Goal: Information Seeking & Learning: Learn about a topic

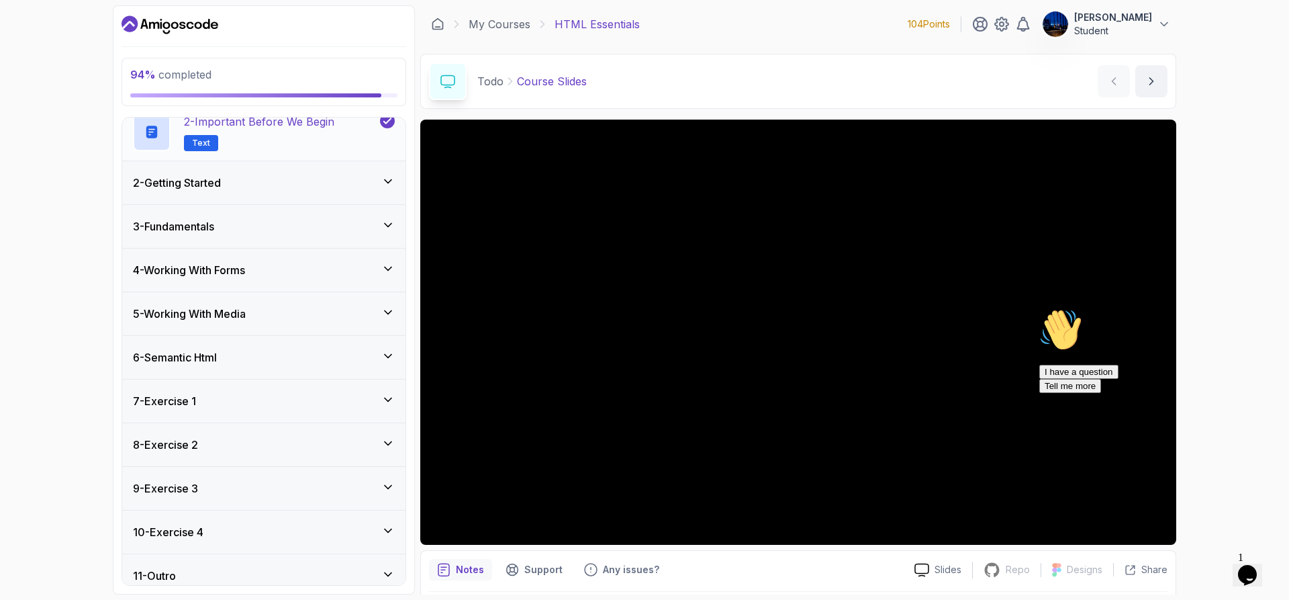
scroll to position [125, 0]
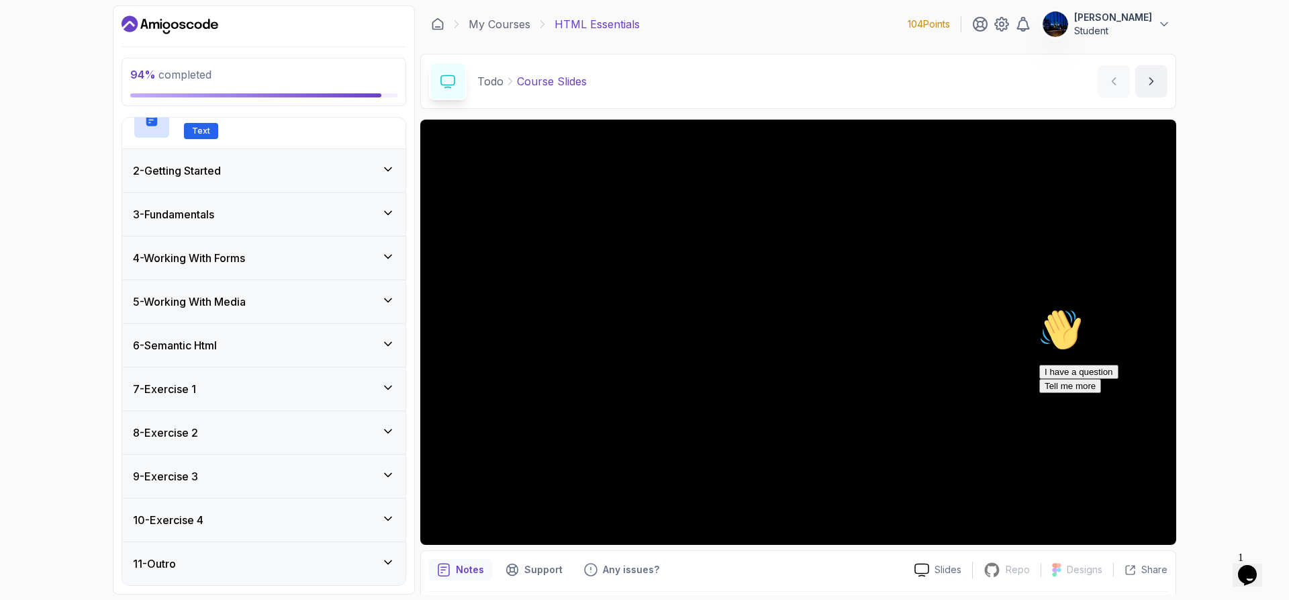
click at [371, 565] on div "11 - Outro" at bounding box center [264, 563] width 262 height 16
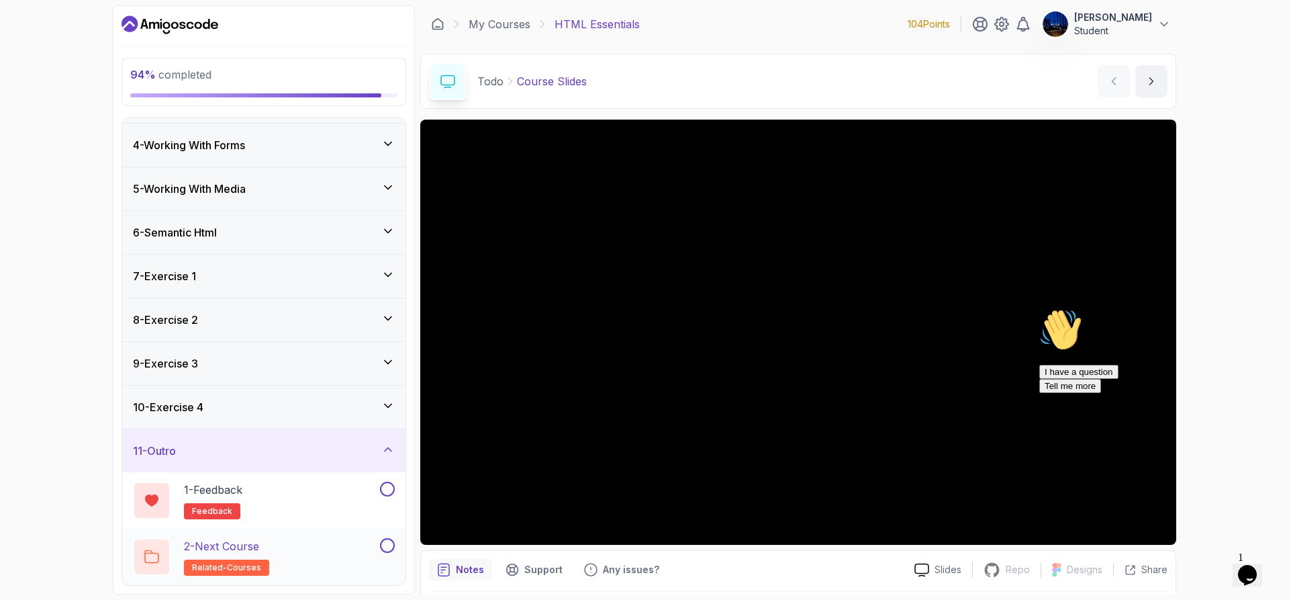
click at [304, 569] on div "2 - Next Course related-courses" at bounding box center [255, 557] width 244 height 38
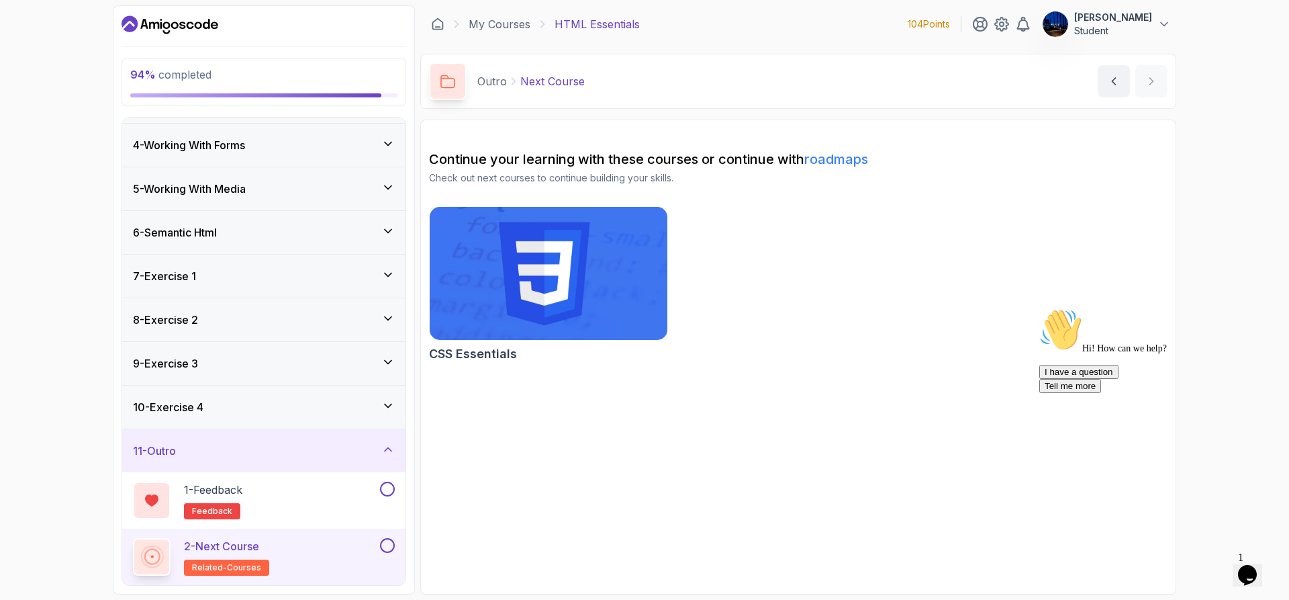
click at [596, 275] on img at bounding box center [549, 273] width 250 height 140
click at [176, 444] on h3 "11 - Outro" at bounding box center [154, 451] width 43 height 16
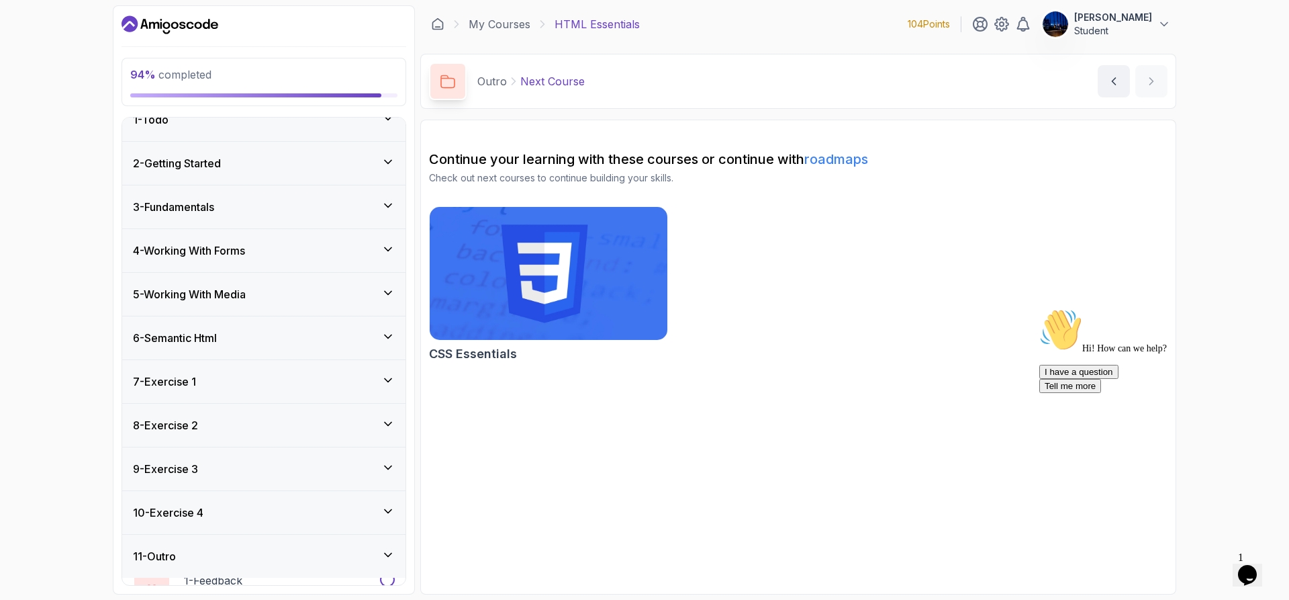
scroll to position [12, 0]
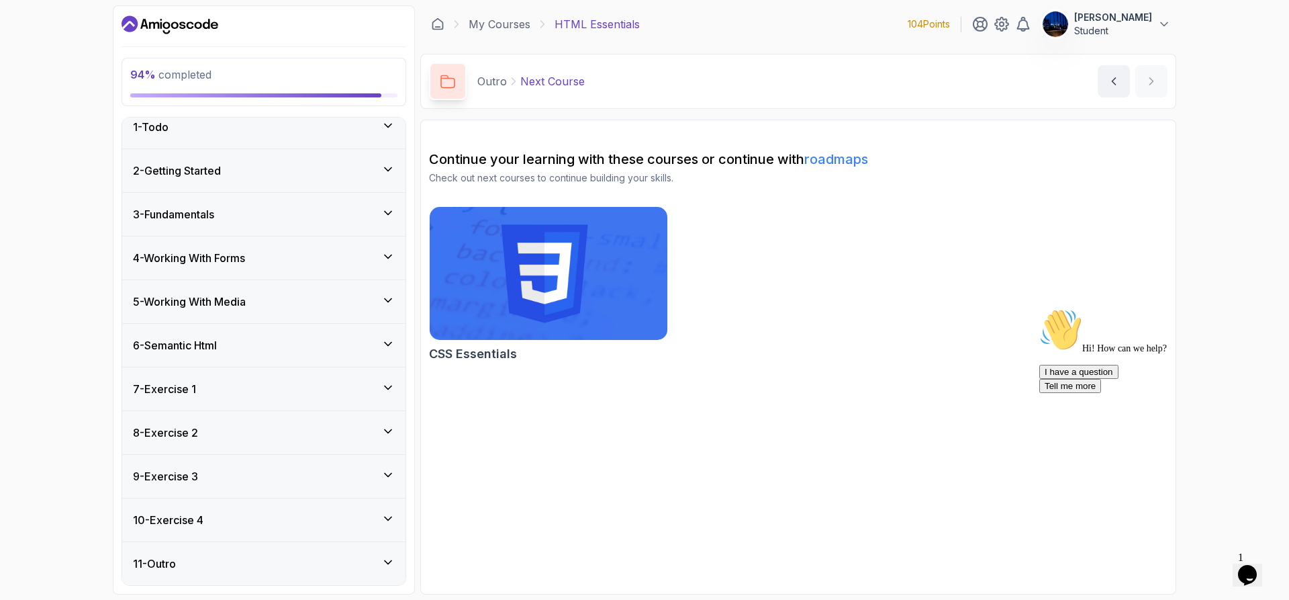
click at [374, 556] on div "11 - Outro" at bounding box center [264, 563] width 262 height 16
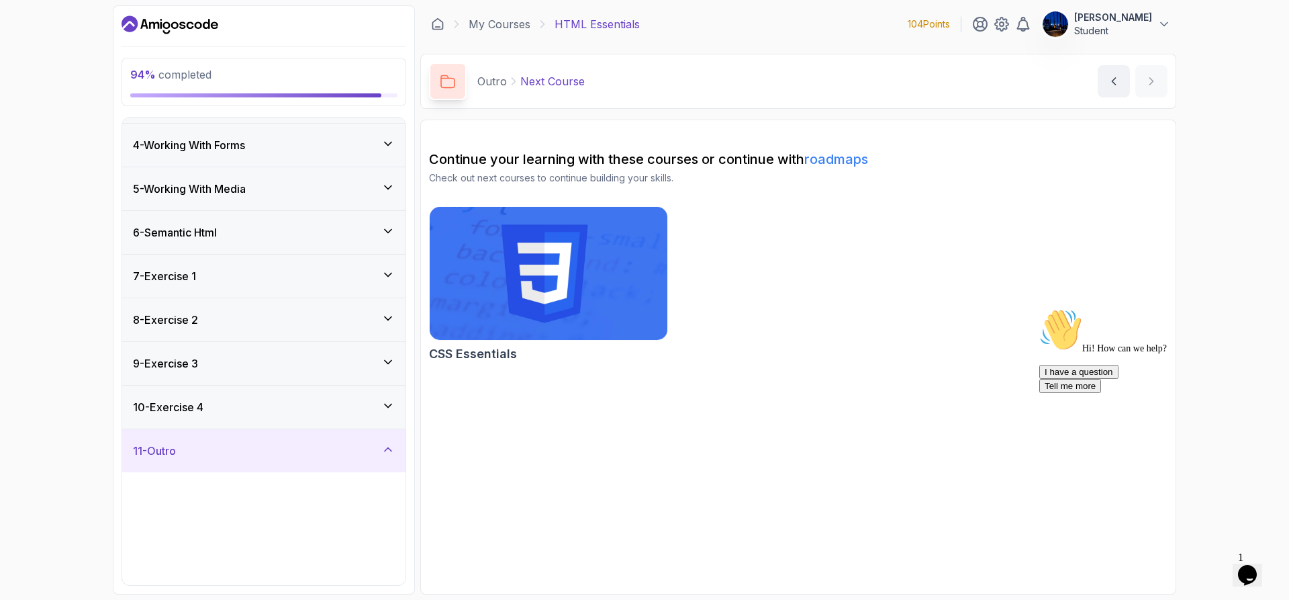
scroll to position [125, 0]
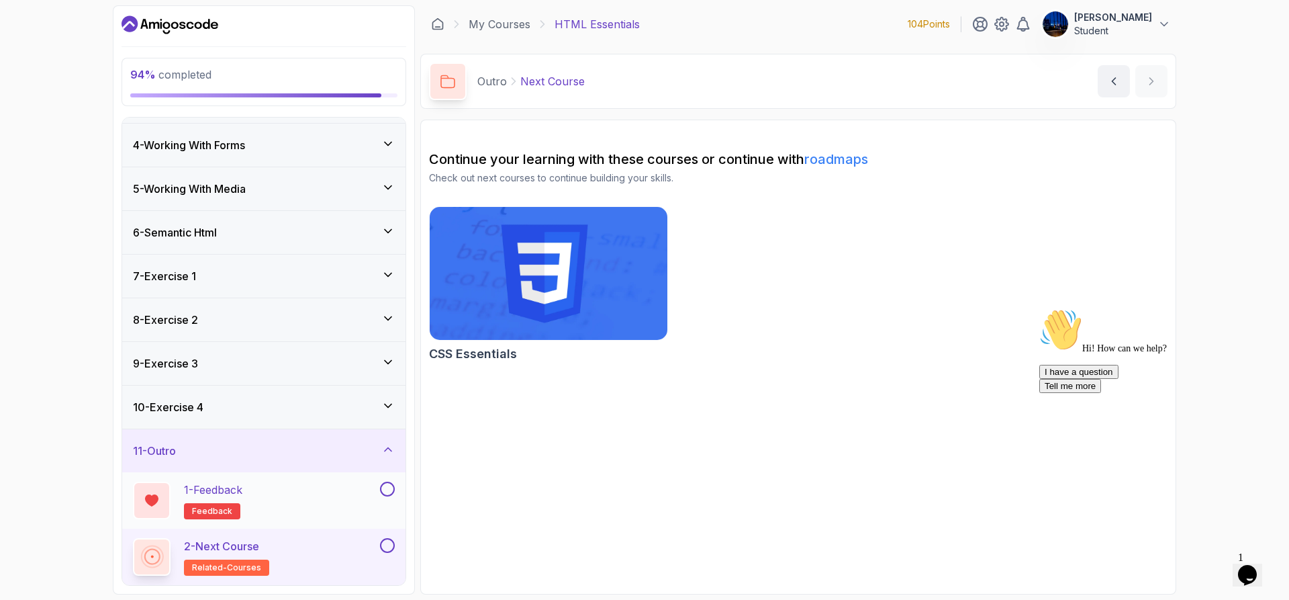
click at [334, 508] on div "1 - Feedback feedback" at bounding box center [255, 500] width 244 height 38
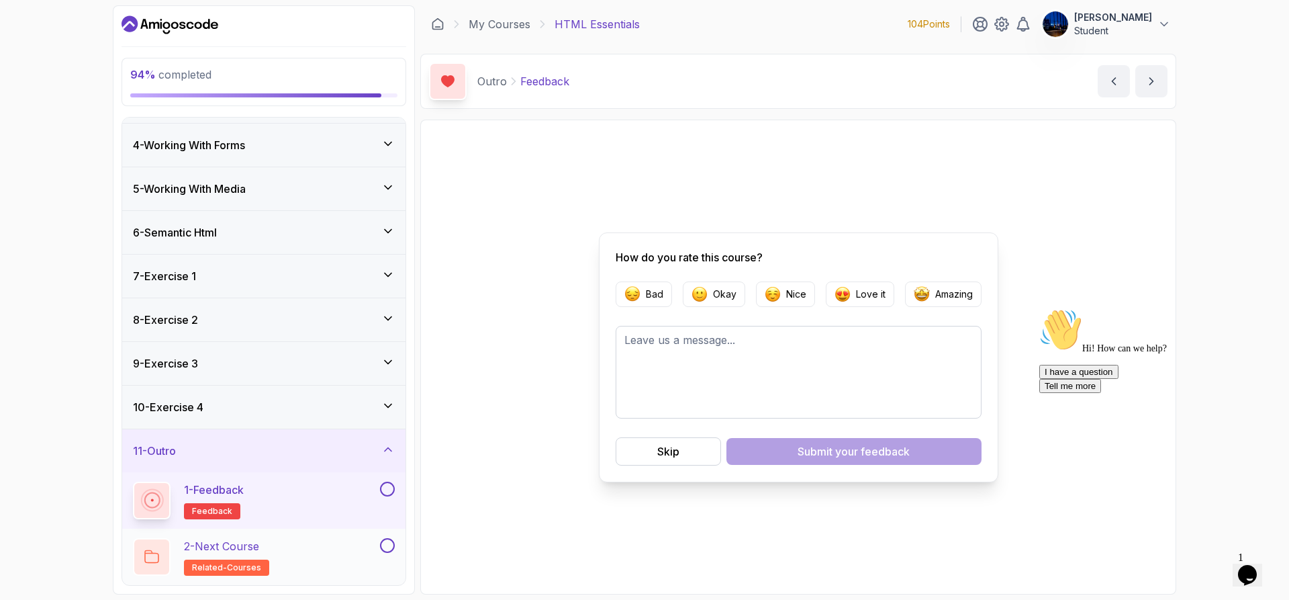
click at [339, 557] on div "2 - Next Course related-courses" at bounding box center [255, 557] width 244 height 38
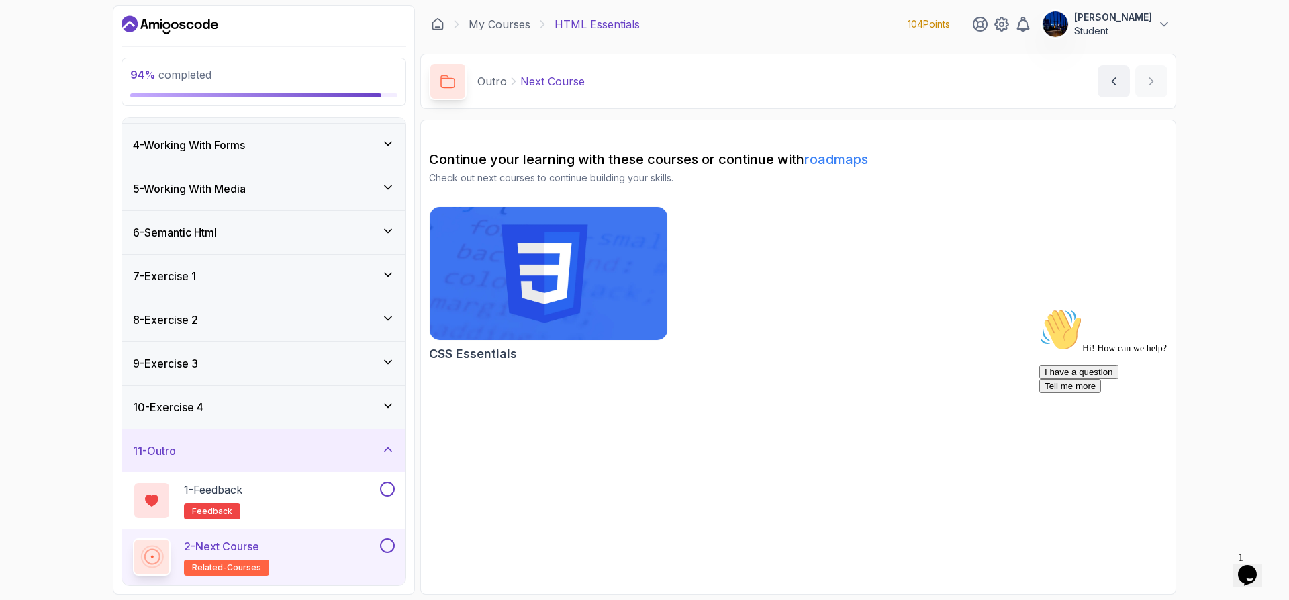
click at [15, 465] on div "94 % completed 1 - Todo 2 - Getting Started 3 - Fundamentals 4 - Working With F…" at bounding box center [644, 300] width 1289 height 600
click at [396, 459] on div "11 - Outro" at bounding box center [263, 450] width 283 height 43
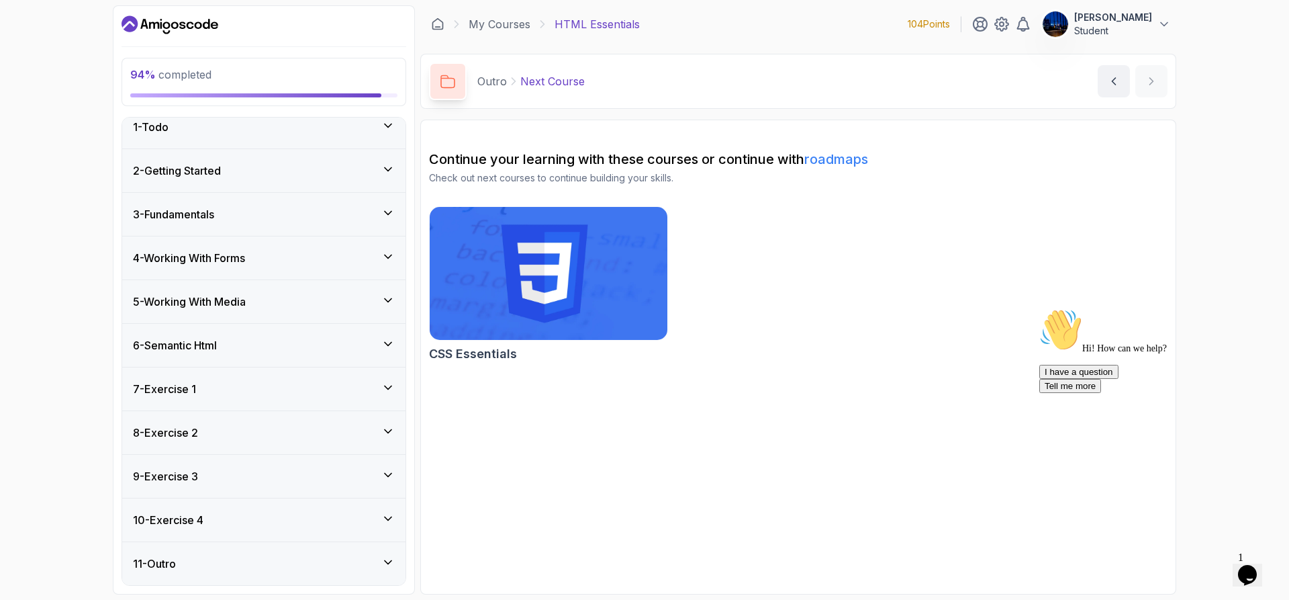
scroll to position [12, 0]
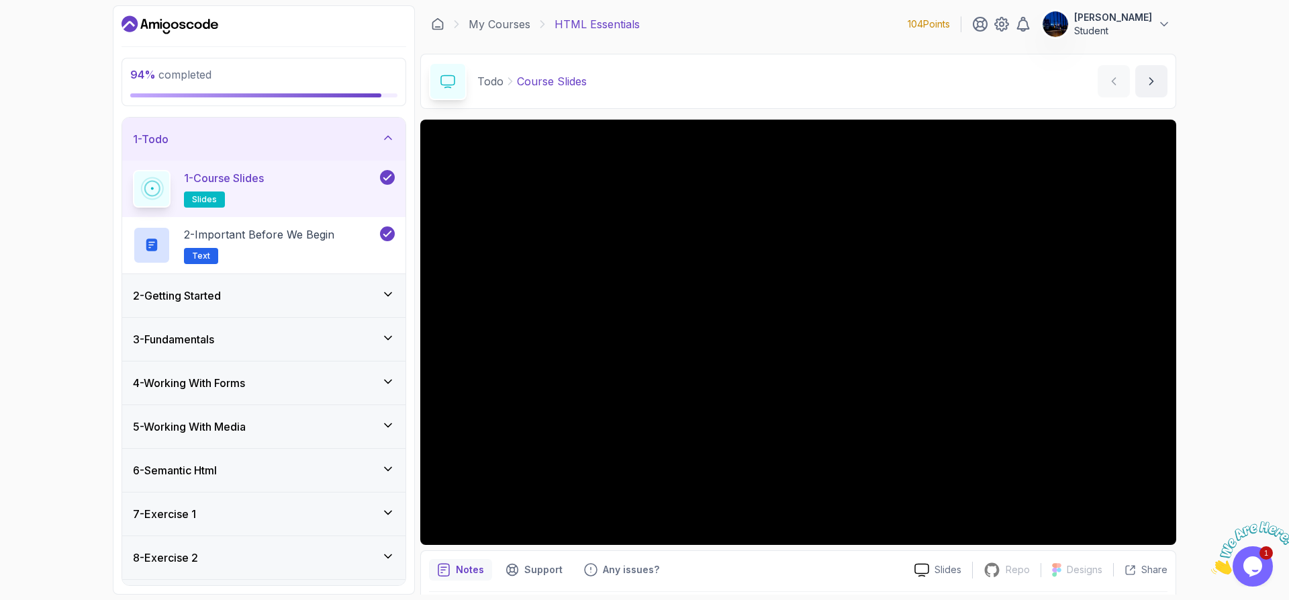
drag, startPoint x: 138, startPoint y: 142, endPoint x: 437, endPoint y: 142, distance: 299.5
click at [138, 142] on h3 "1 - Todo" at bounding box center [151, 139] width 36 height 16
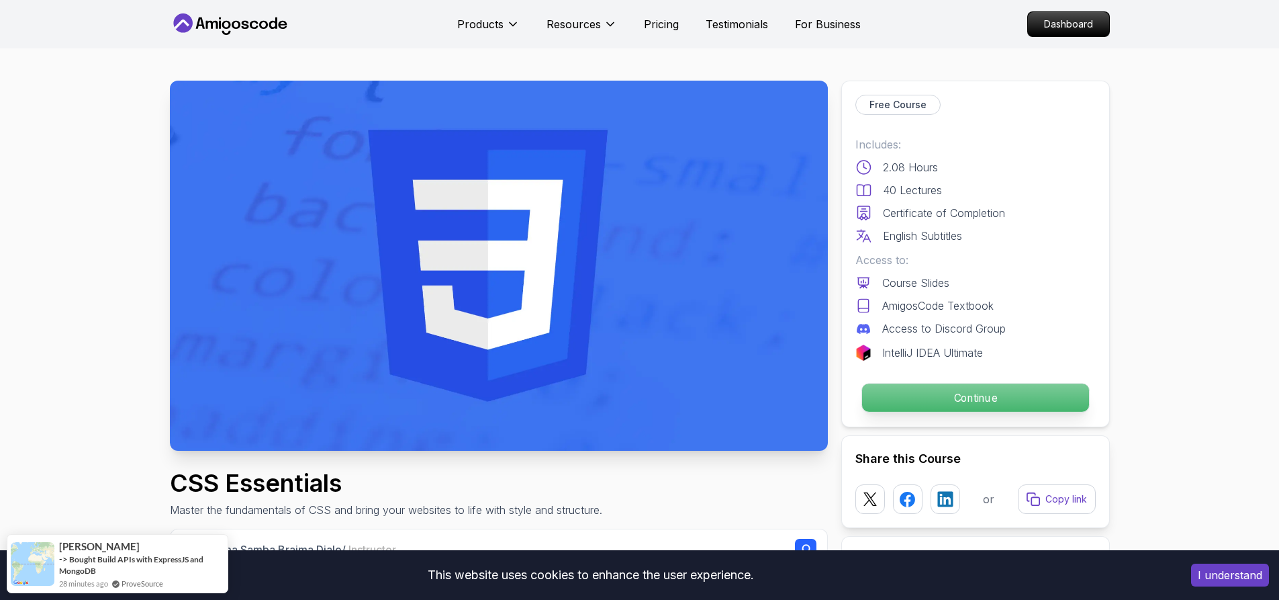
click at [946, 407] on p "Continue" at bounding box center [975, 397] width 227 height 28
